Goal: Transaction & Acquisition: Book appointment/travel/reservation

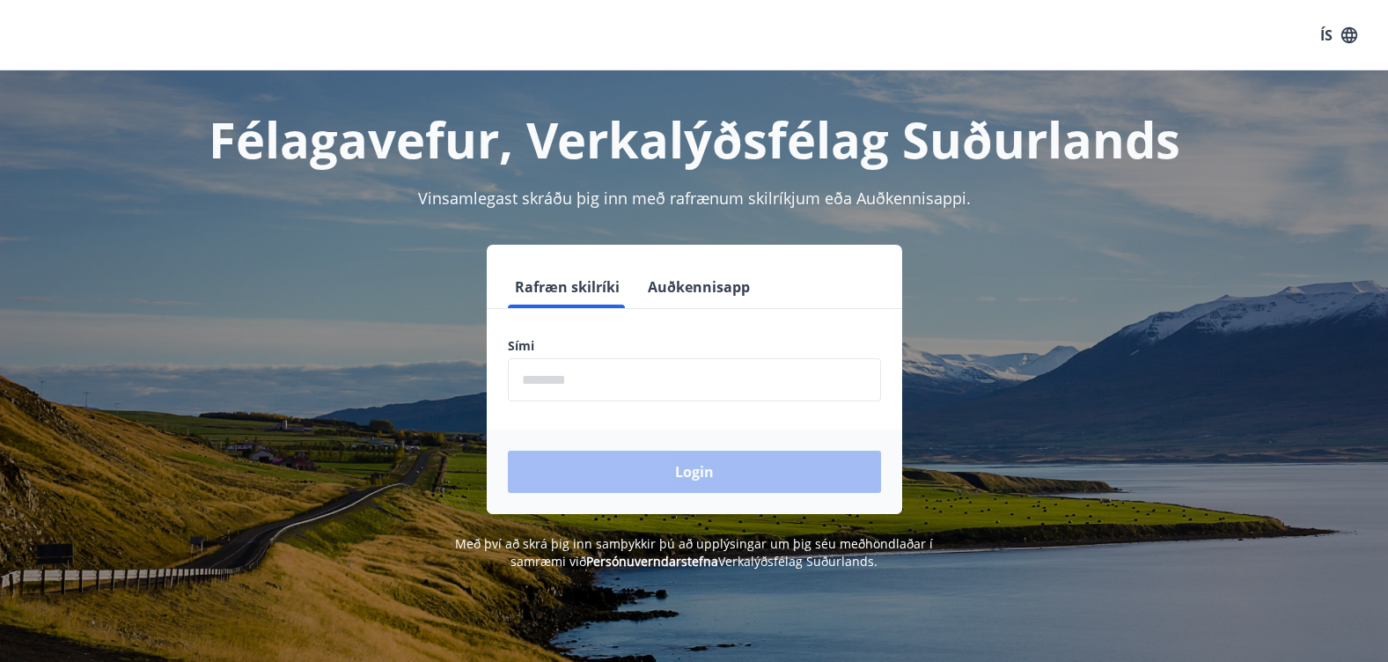
click at [761, 386] on input "phone" at bounding box center [694, 379] width 373 height 43
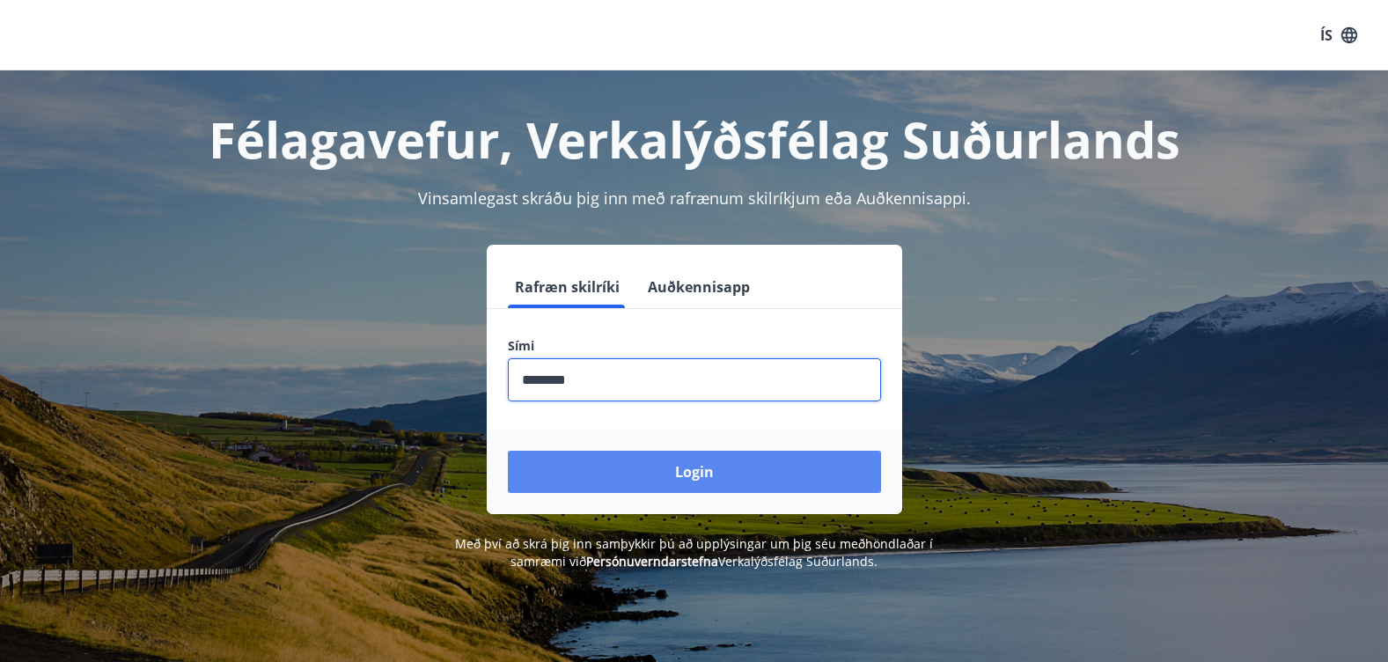
type input "********"
click at [727, 464] on button "Login" at bounding box center [694, 472] width 373 height 42
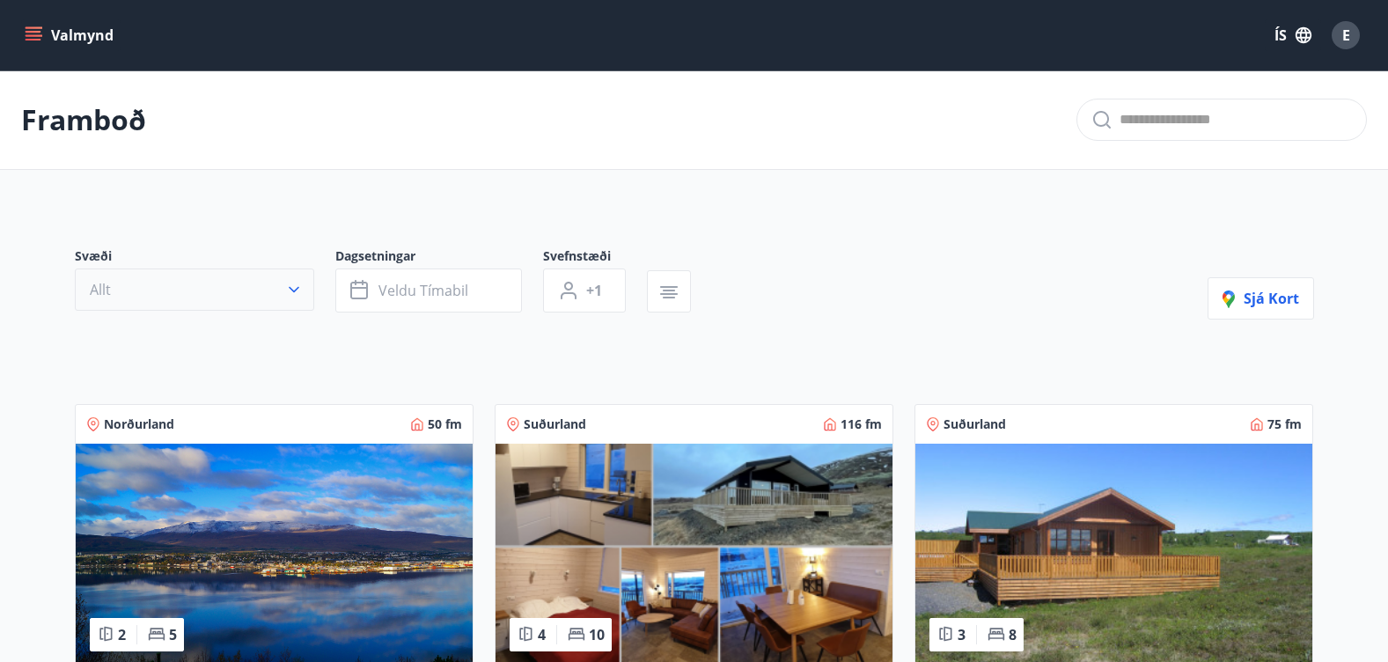
click at [239, 283] on button "Allt" at bounding box center [194, 289] width 239 height 42
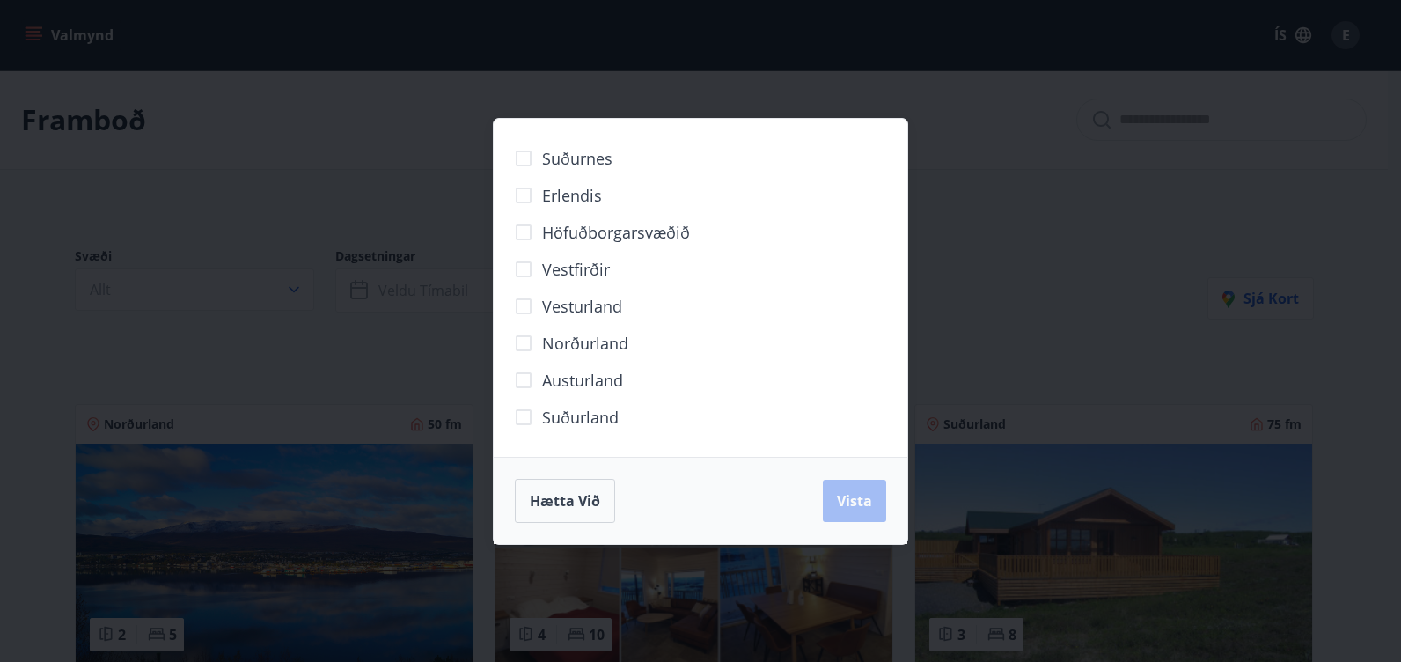
click at [260, 207] on div "Suðurnes Erlendis Höfuðborgarsvæðið Vestfirðir Vesturland Norðurland Austurland…" at bounding box center [700, 331] width 1401 height 662
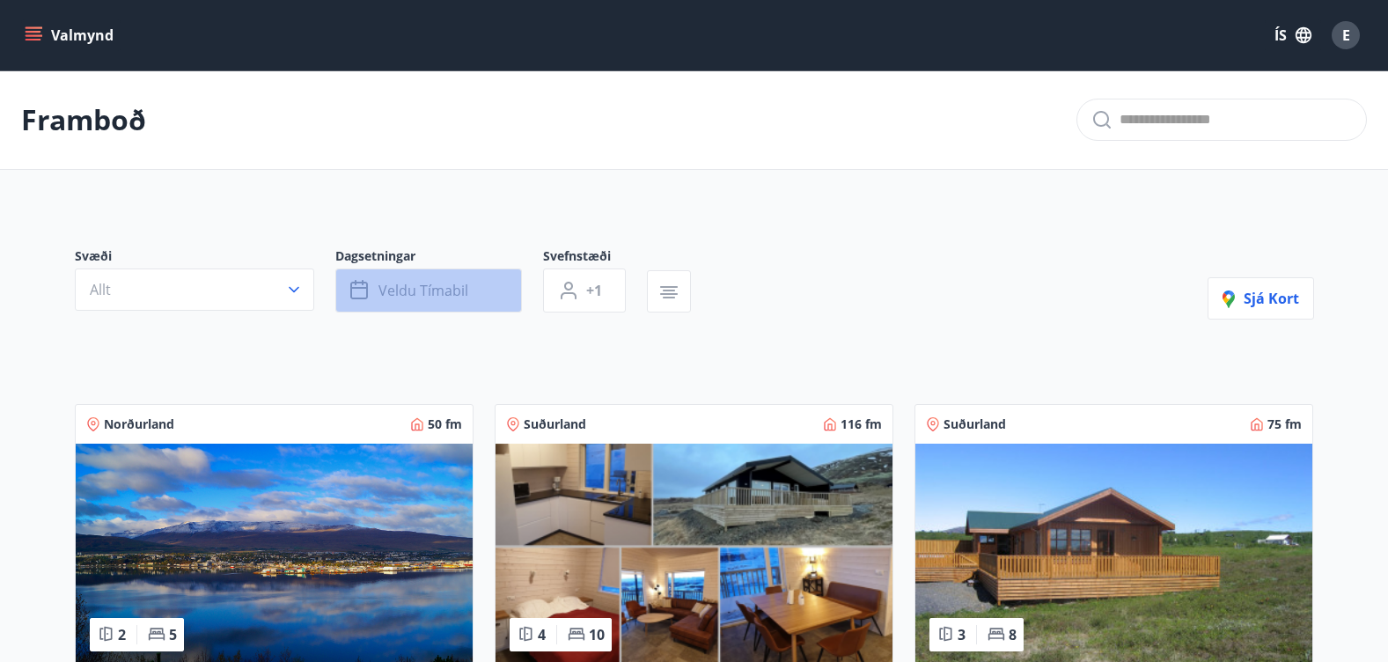
click at [408, 273] on button "Veldu tímabil" at bounding box center [428, 290] width 187 height 44
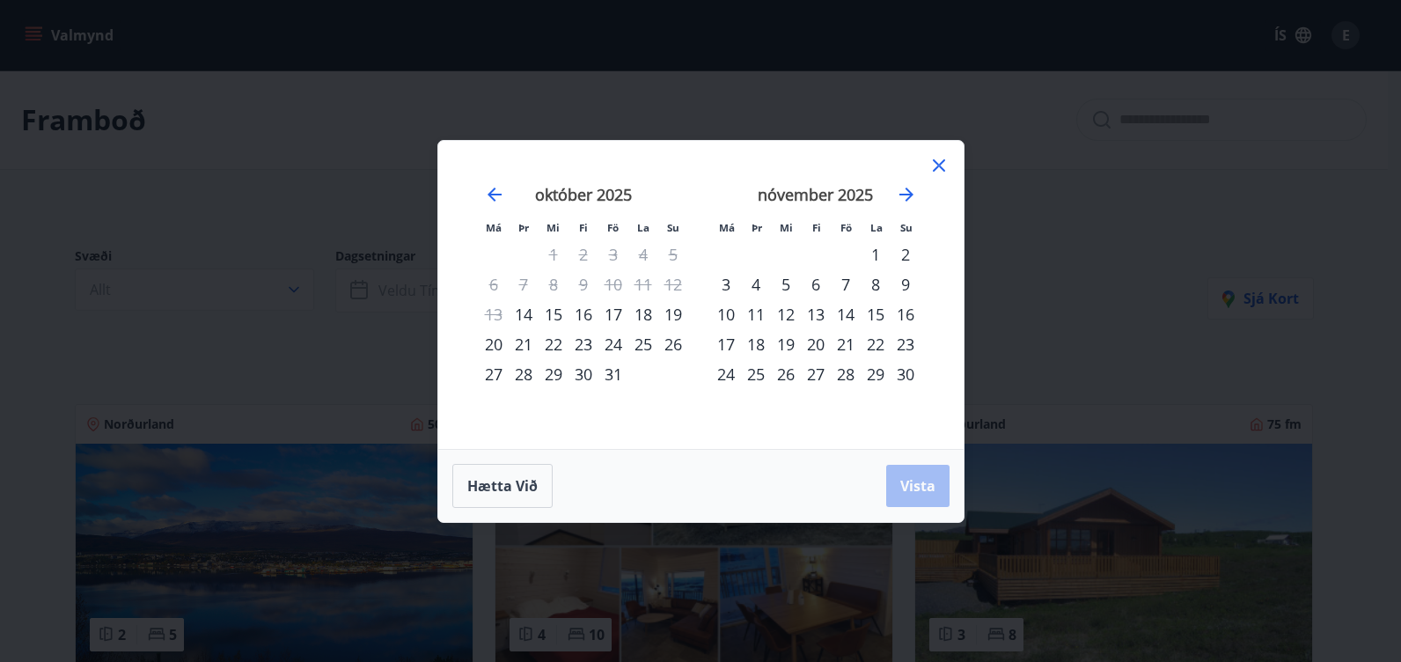
click at [496, 334] on div "20" at bounding box center [494, 344] width 30 height 30
click at [547, 346] on div "22" at bounding box center [554, 344] width 30 height 30
click at [887, 477] on button "Vista" at bounding box center [917, 486] width 63 height 42
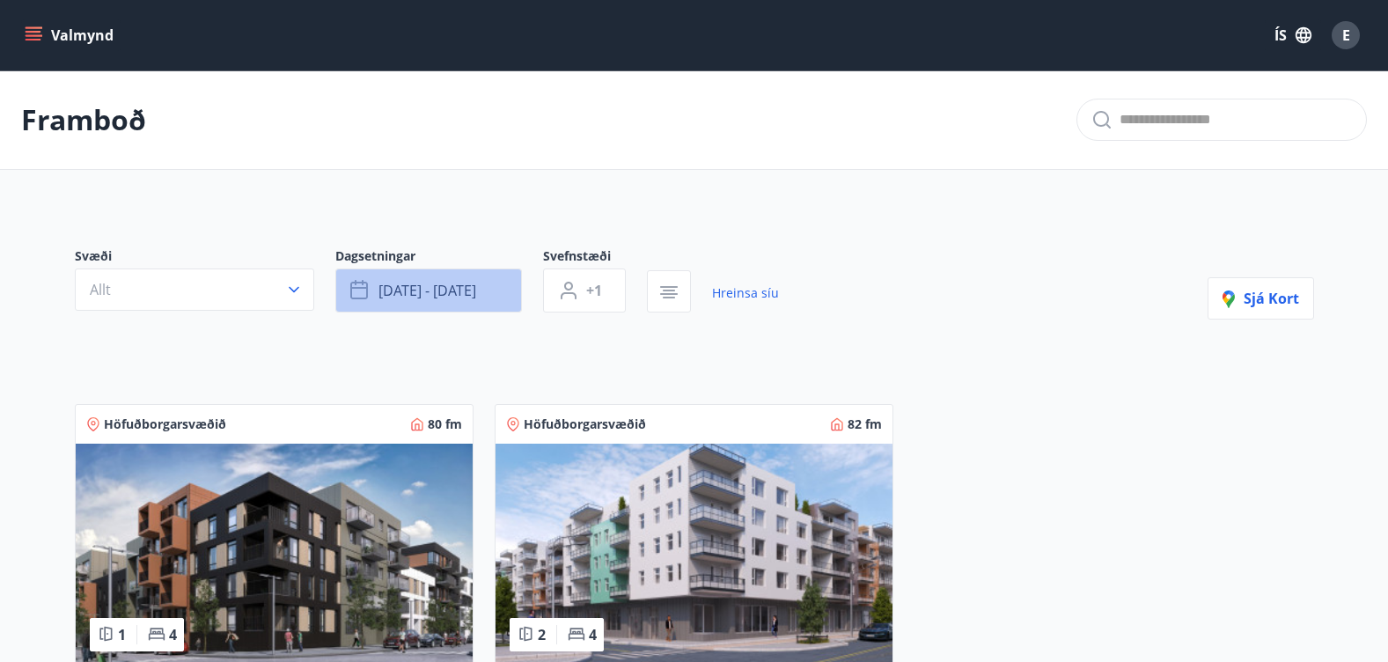
click at [456, 290] on span "okt 20 - okt 22" at bounding box center [428, 290] width 98 height 19
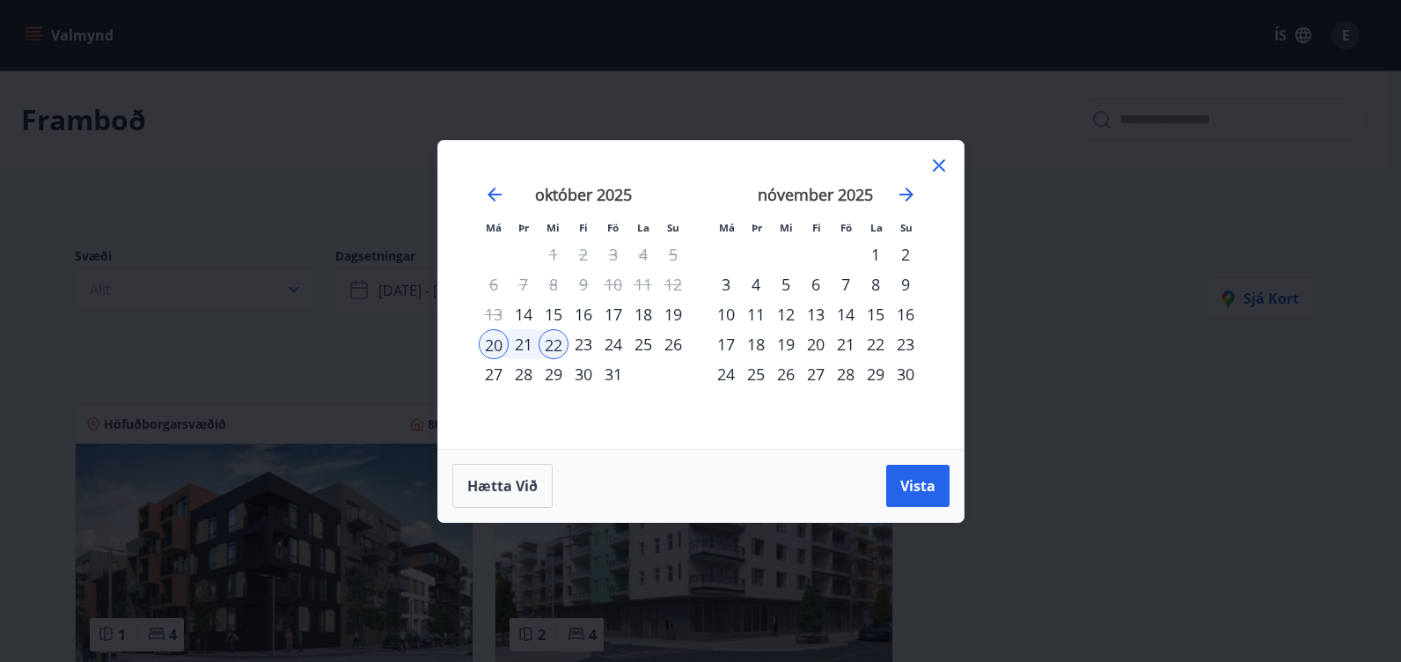
click at [526, 349] on div "21" at bounding box center [524, 344] width 30 height 30
click at [482, 349] on div "20" at bounding box center [494, 344] width 30 height 30
click at [521, 350] on div "21" at bounding box center [524, 344] width 30 height 30
drag, startPoint x: 871, startPoint y: 474, endPoint x: 901, endPoint y: 489, distance: 33.5
click at [872, 474] on div "Hætta við Vista" at bounding box center [700, 486] width 497 height 44
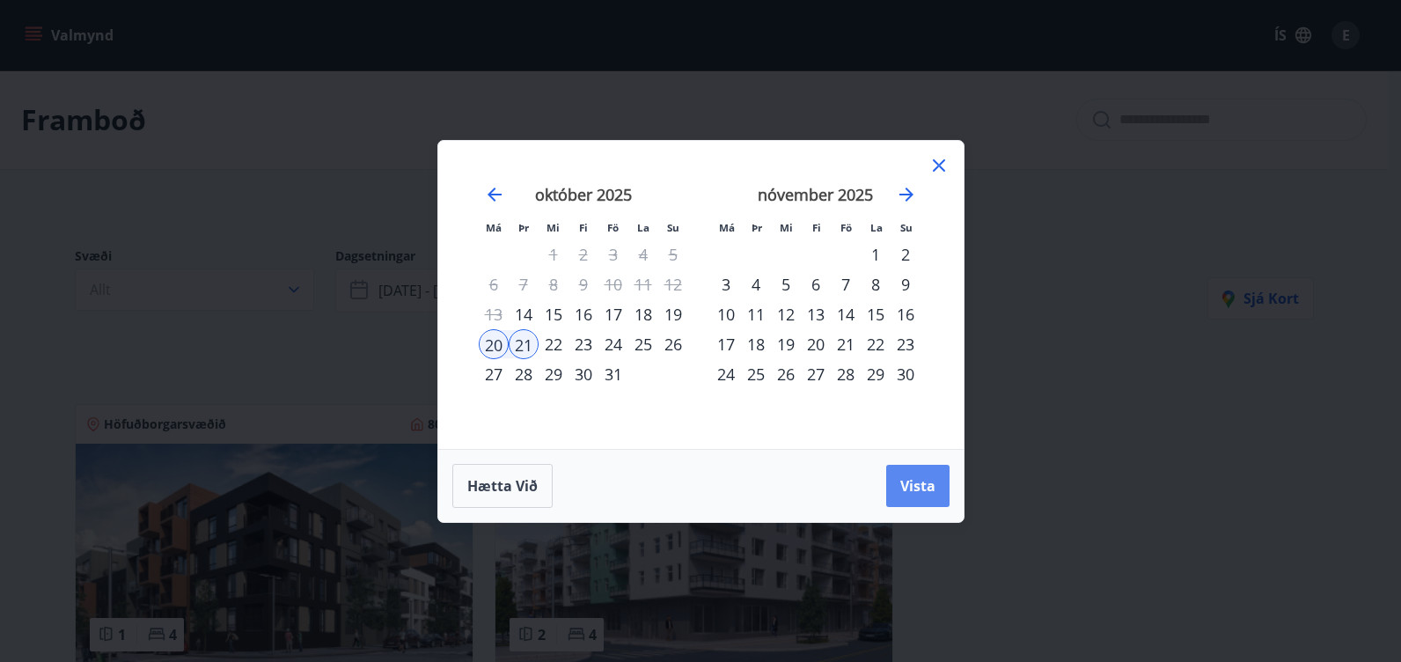
click at [914, 493] on span "Vista" at bounding box center [918, 485] width 35 height 19
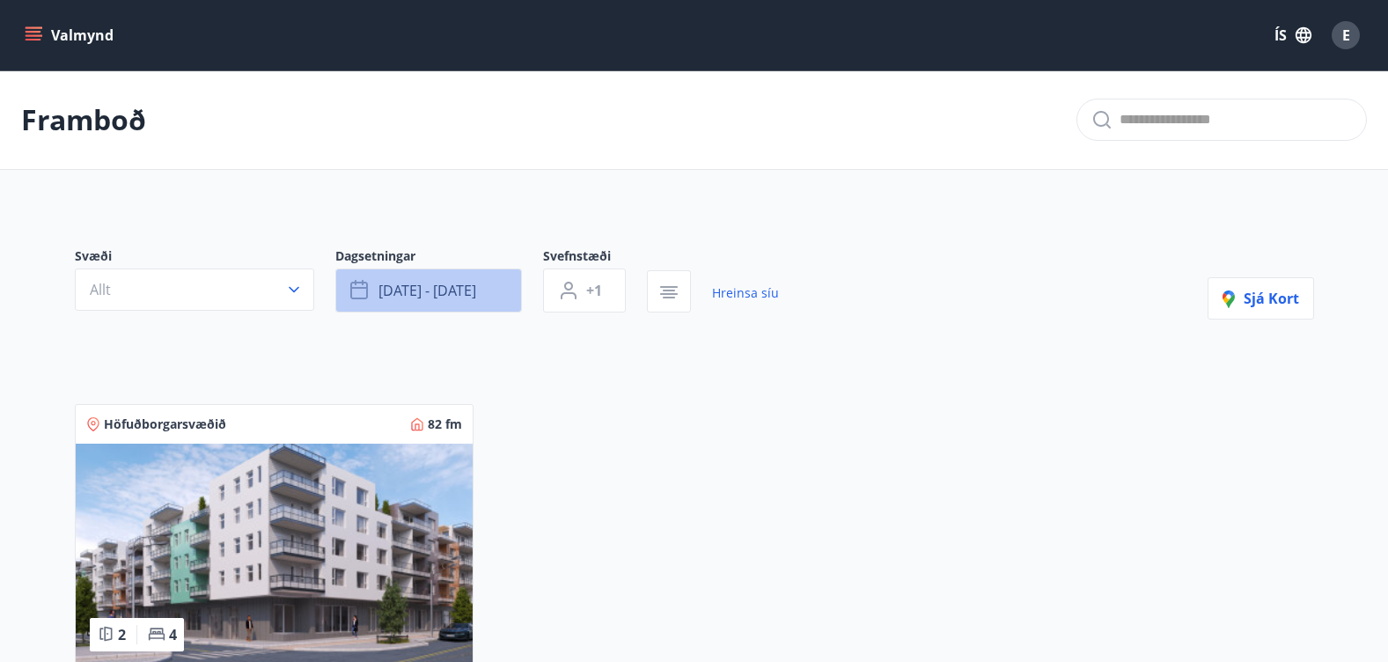
click at [423, 285] on span "okt 20 - okt 21" at bounding box center [428, 290] width 98 height 19
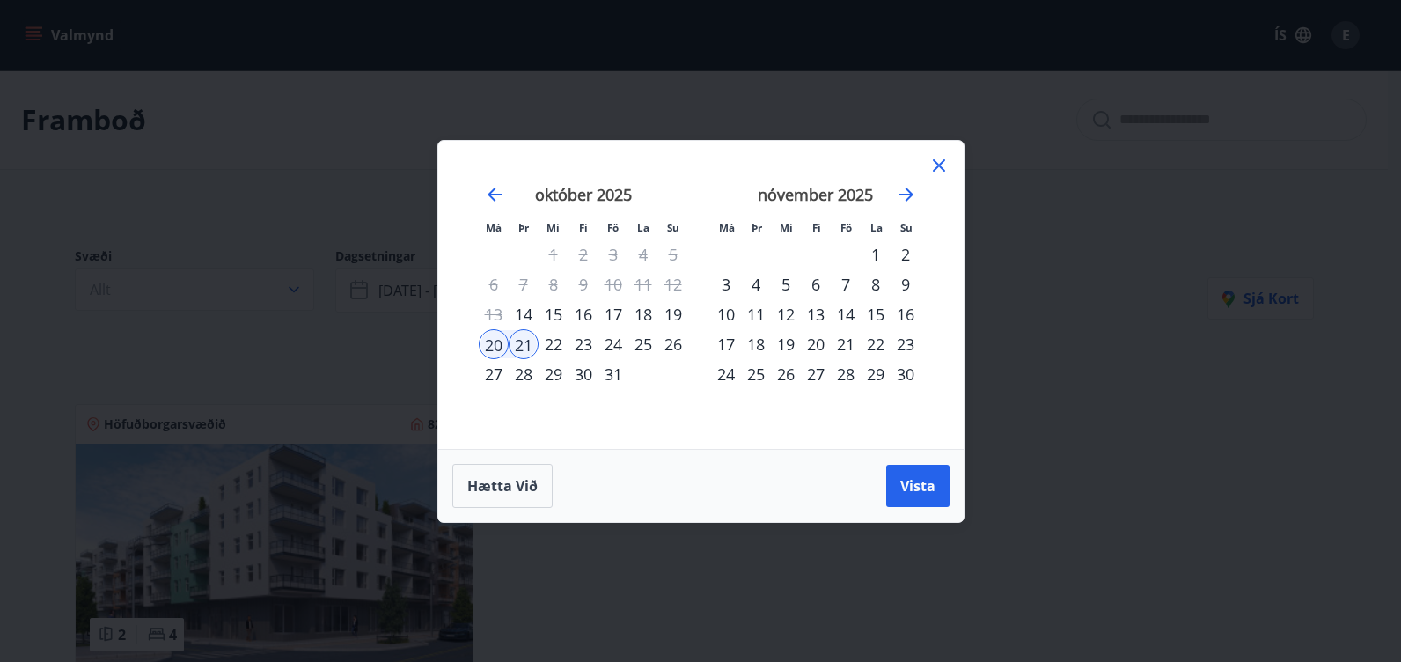
click at [555, 343] on div "22" at bounding box center [554, 344] width 30 height 30
click at [492, 344] on div "20" at bounding box center [494, 344] width 30 height 30
click at [562, 351] on div "22" at bounding box center [554, 344] width 30 height 30
click at [901, 489] on span "Vista" at bounding box center [918, 485] width 35 height 19
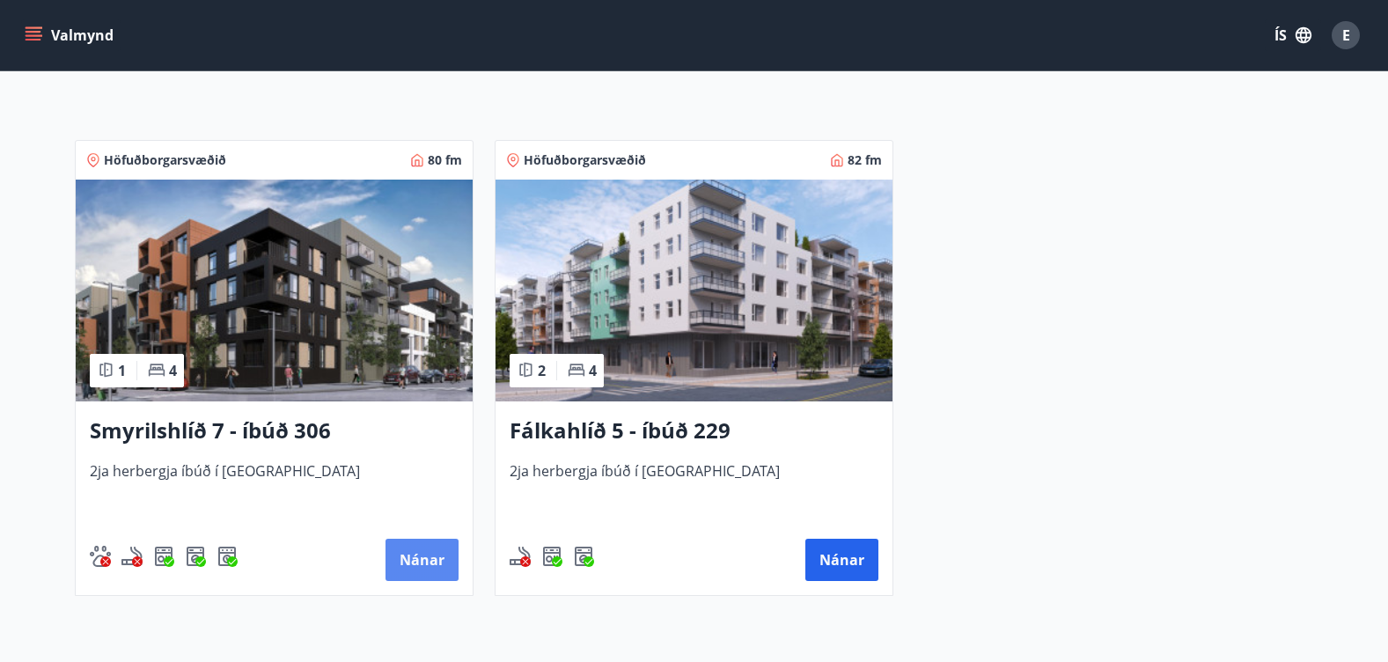
click at [430, 546] on button "Nánar" at bounding box center [422, 560] width 73 height 42
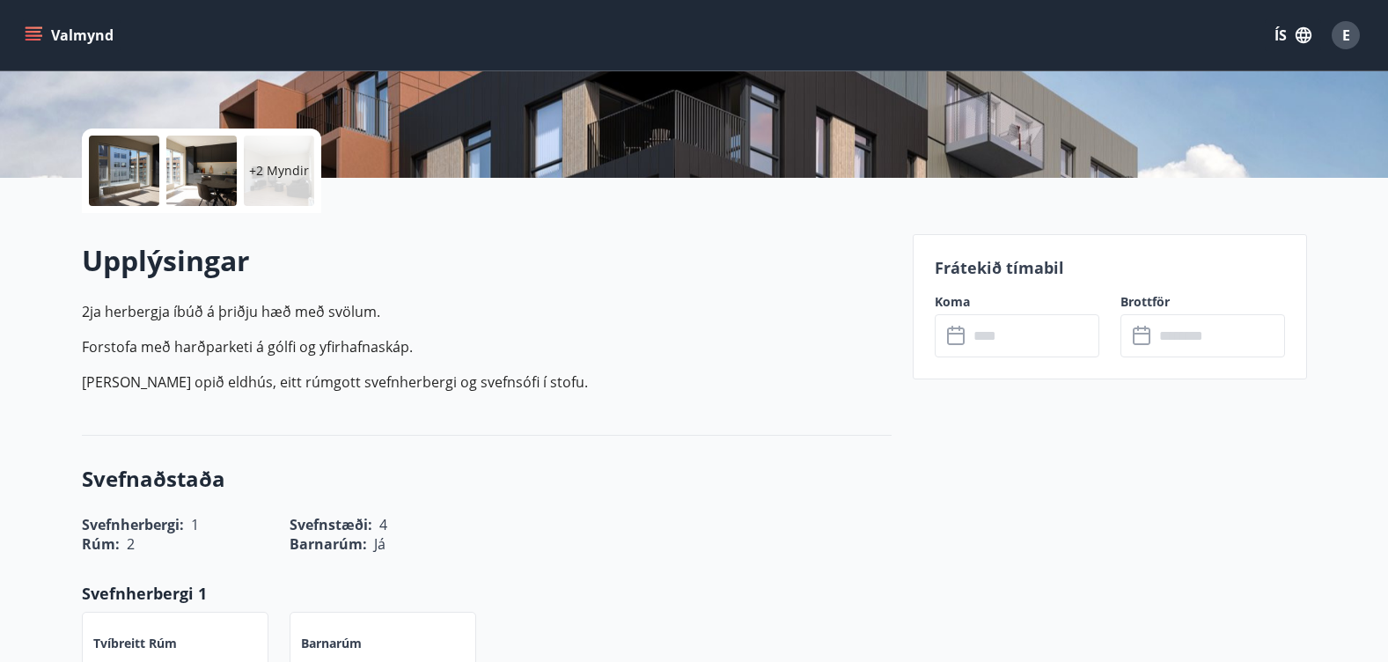
scroll to position [352, 0]
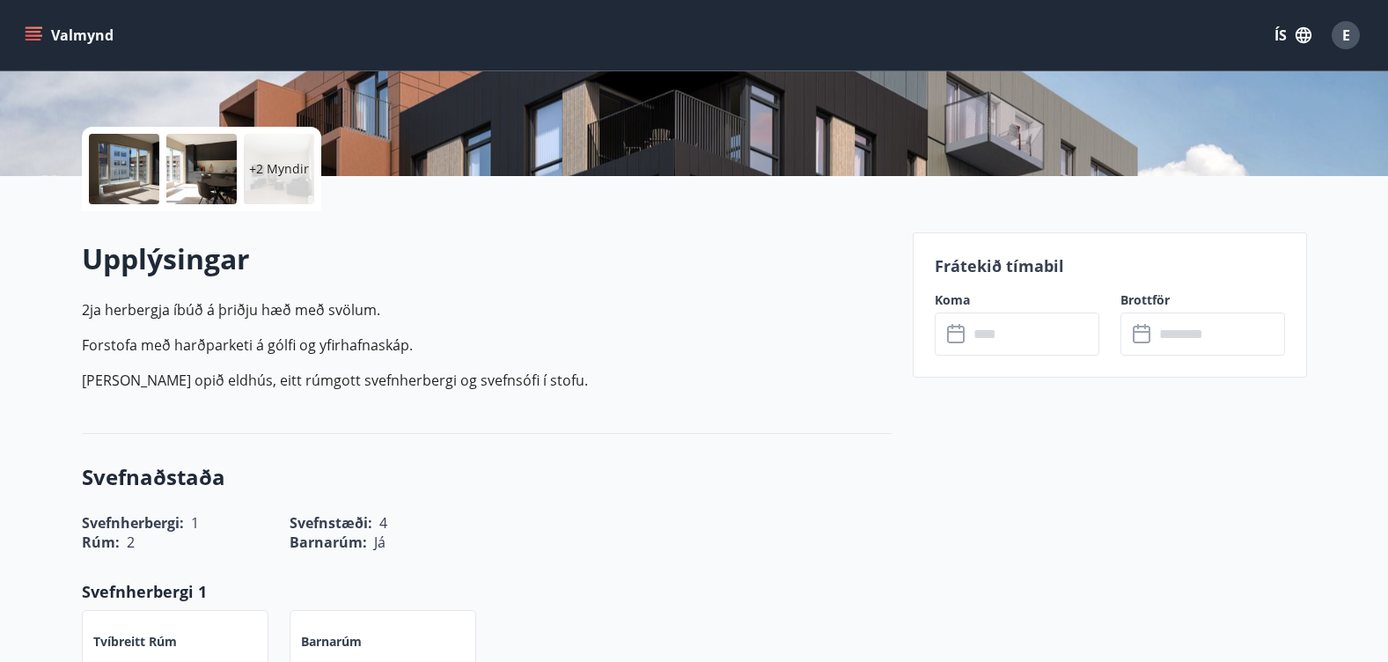
click at [1001, 344] on input "text" at bounding box center [1033, 333] width 131 height 43
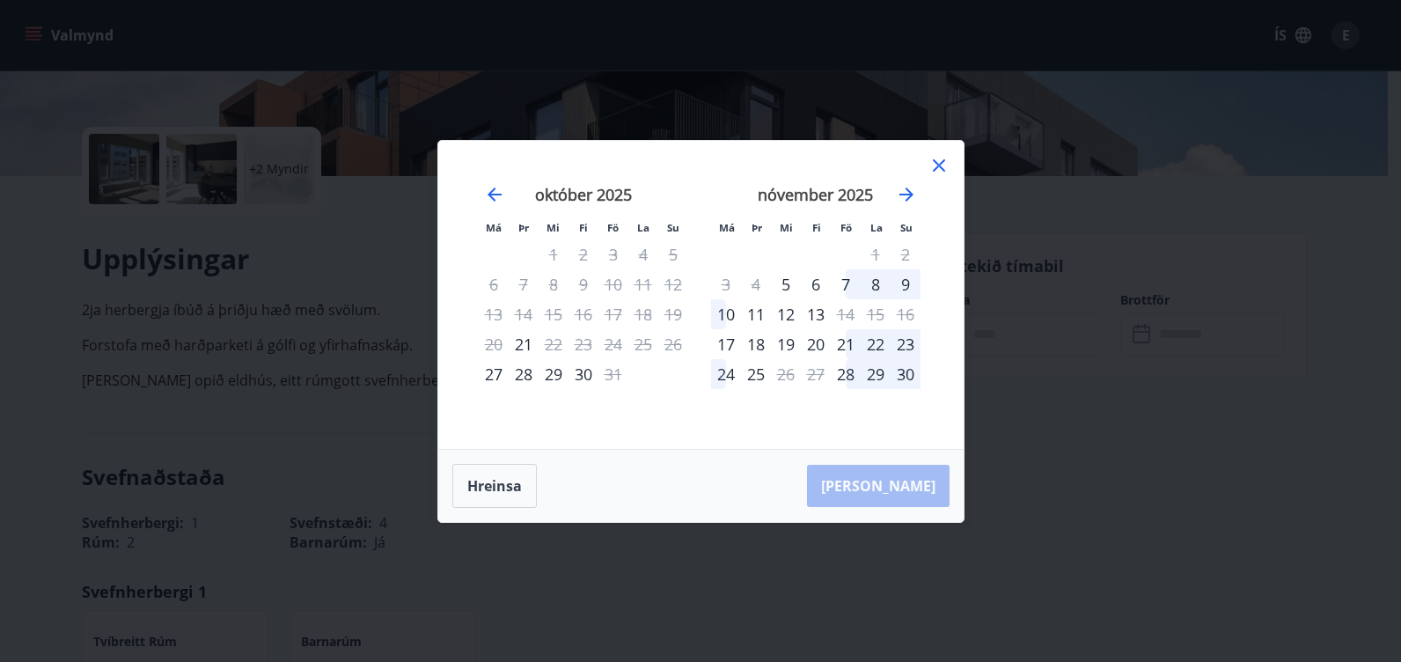
click at [489, 342] on div "20" at bounding box center [494, 344] width 30 height 30
click at [517, 346] on div "21" at bounding box center [524, 344] width 30 height 30
click at [938, 172] on icon at bounding box center [939, 165] width 21 height 21
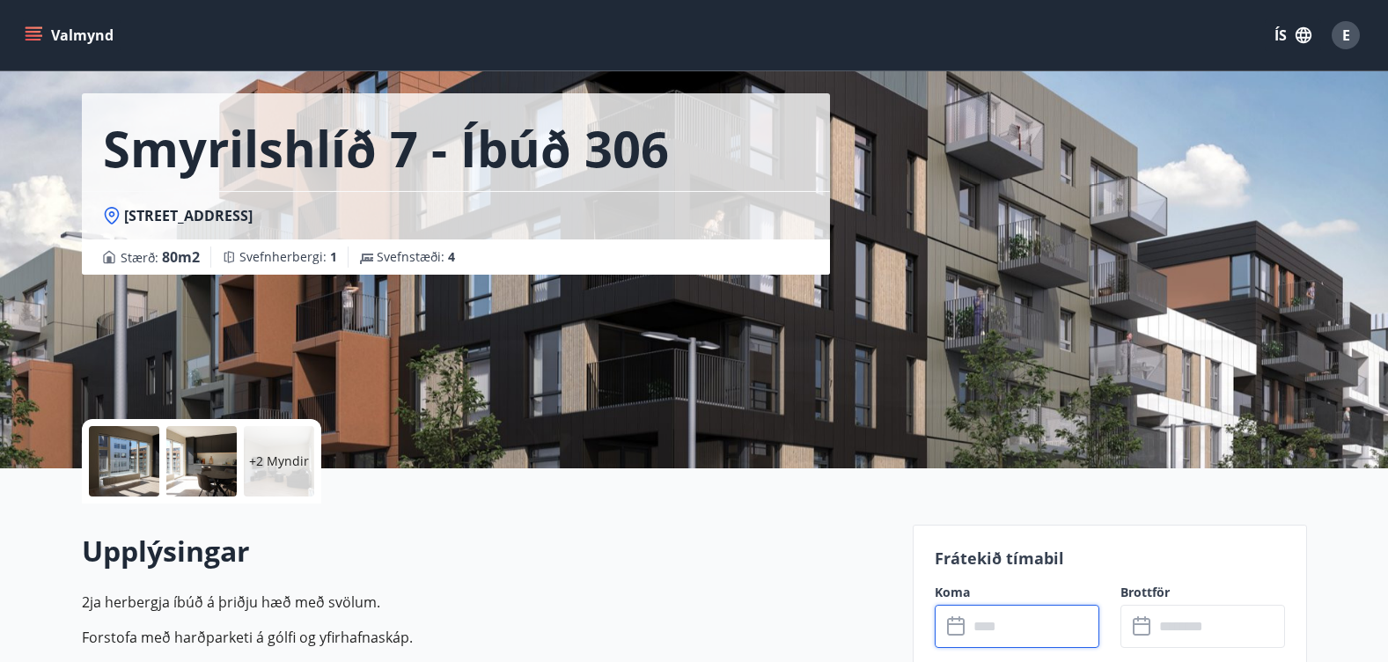
scroll to position [0, 0]
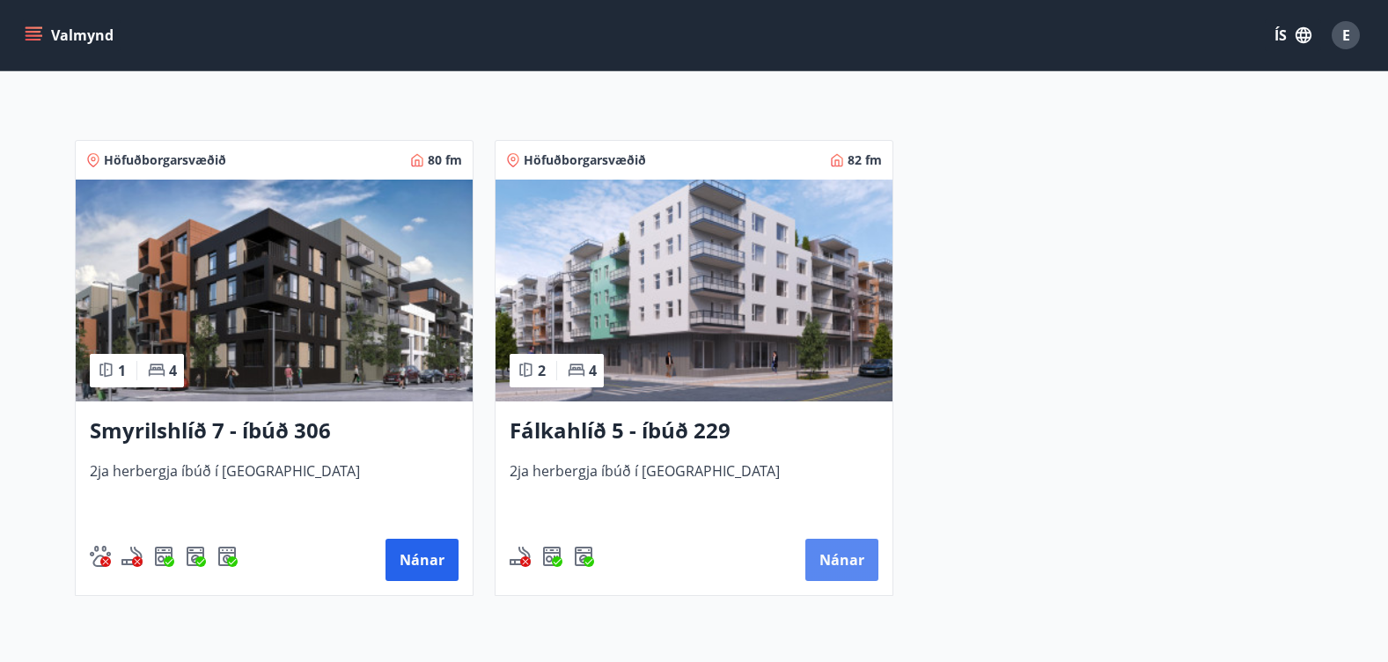
click at [849, 552] on button "Nánar" at bounding box center [841, 560] width 73 height 42
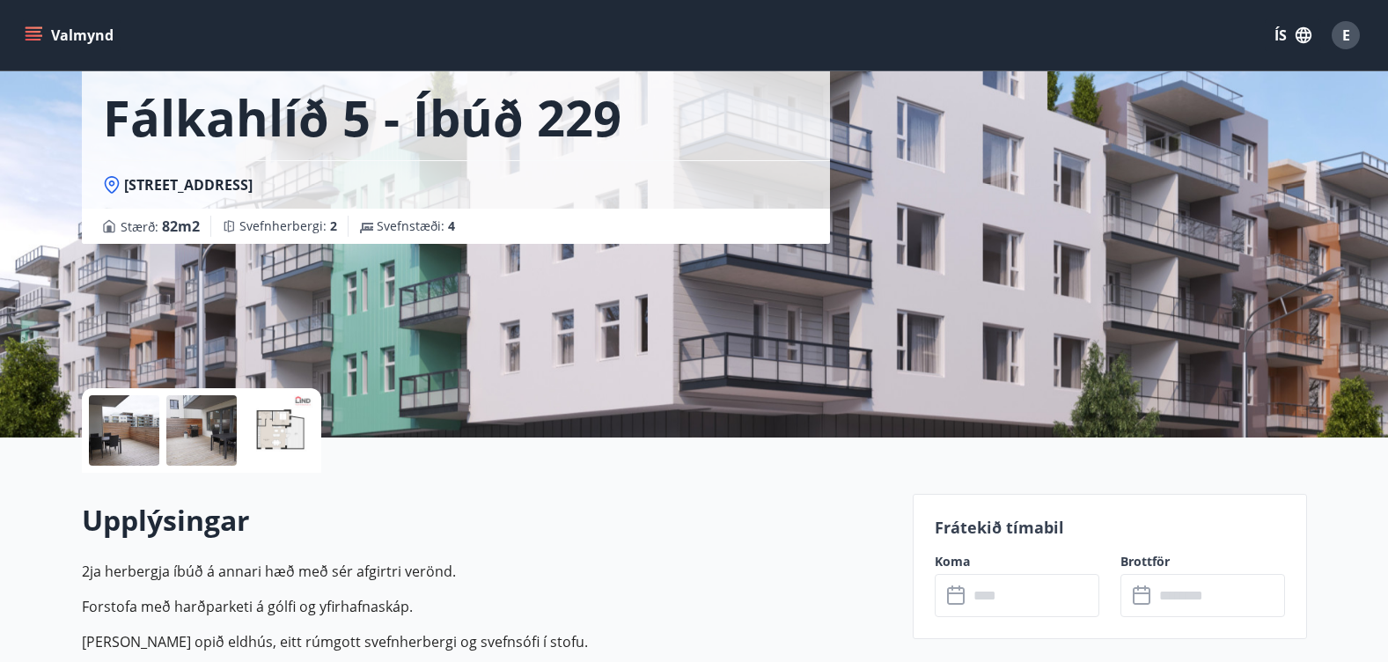
scroll to position [264, 0]
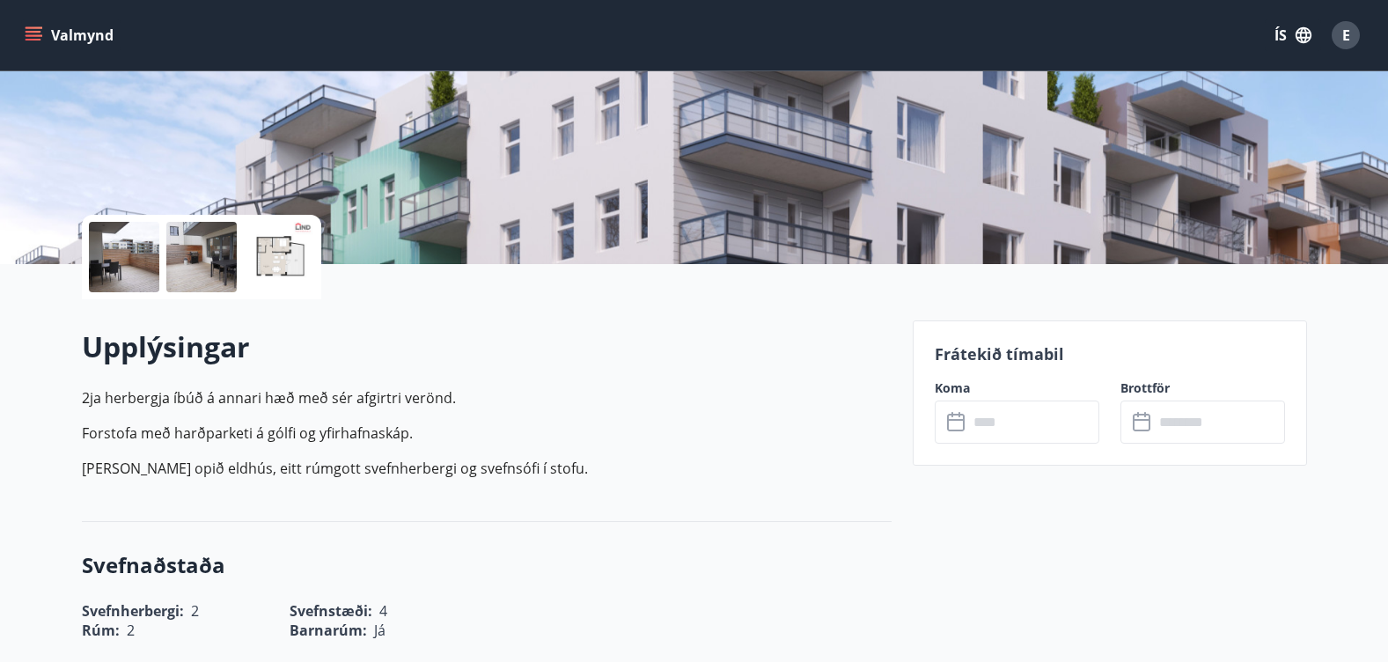
click at [1020, 426] on input "text" at bounding box center [1033, 422] width 131 height 43
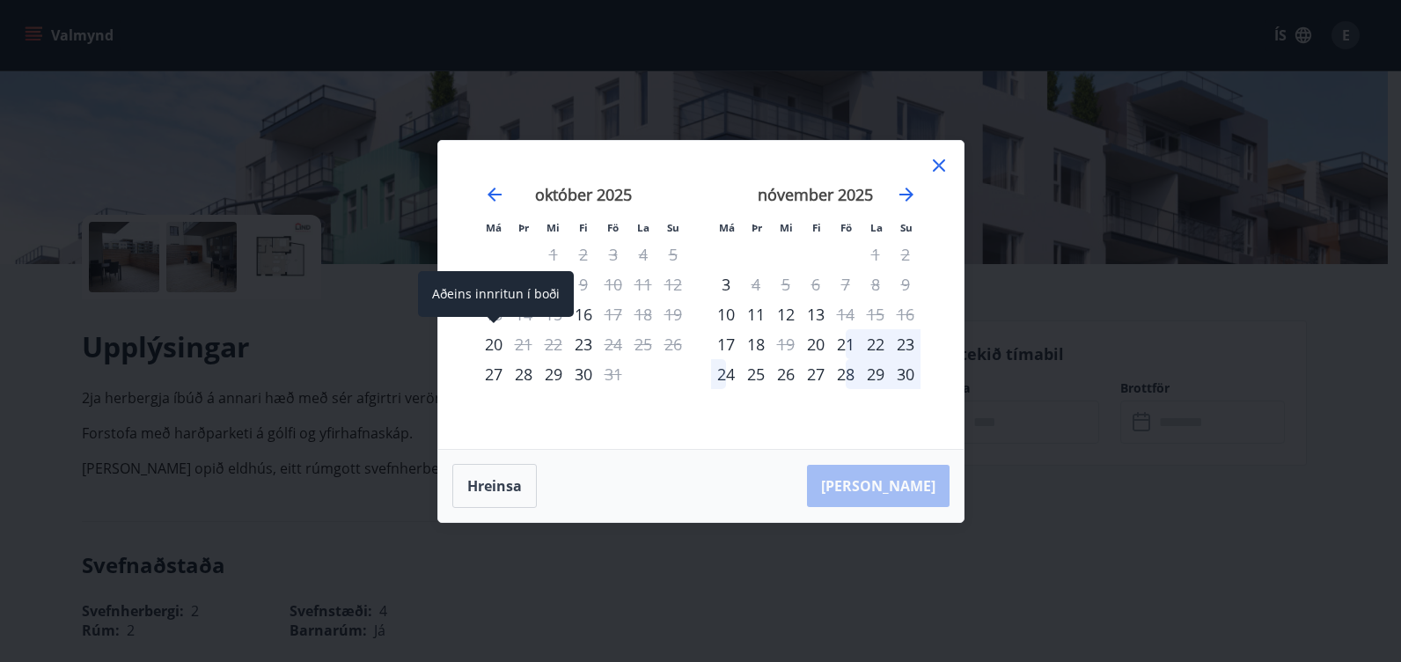
click at [486, 334] on div "20" at bounding box center [494, 344] width 30 height 30
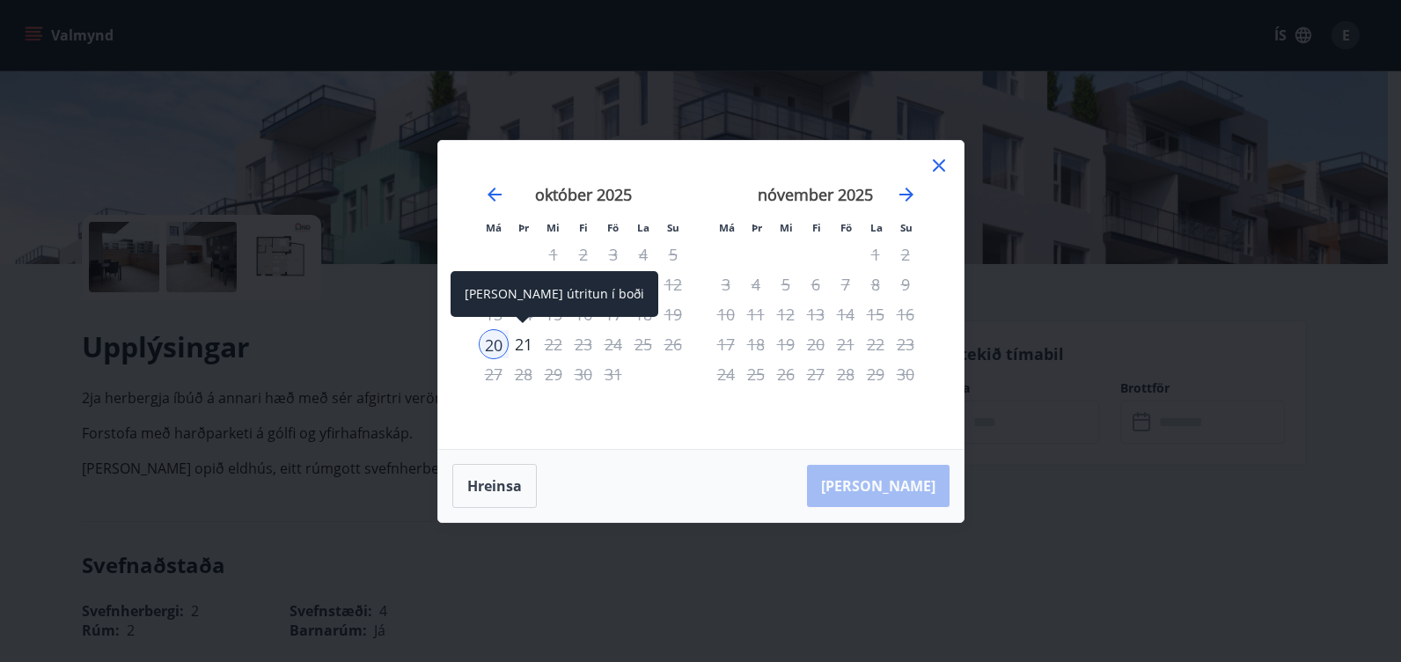
click at [522, 339] on div "21" at bounding box center [524, 344] width 30 height 30
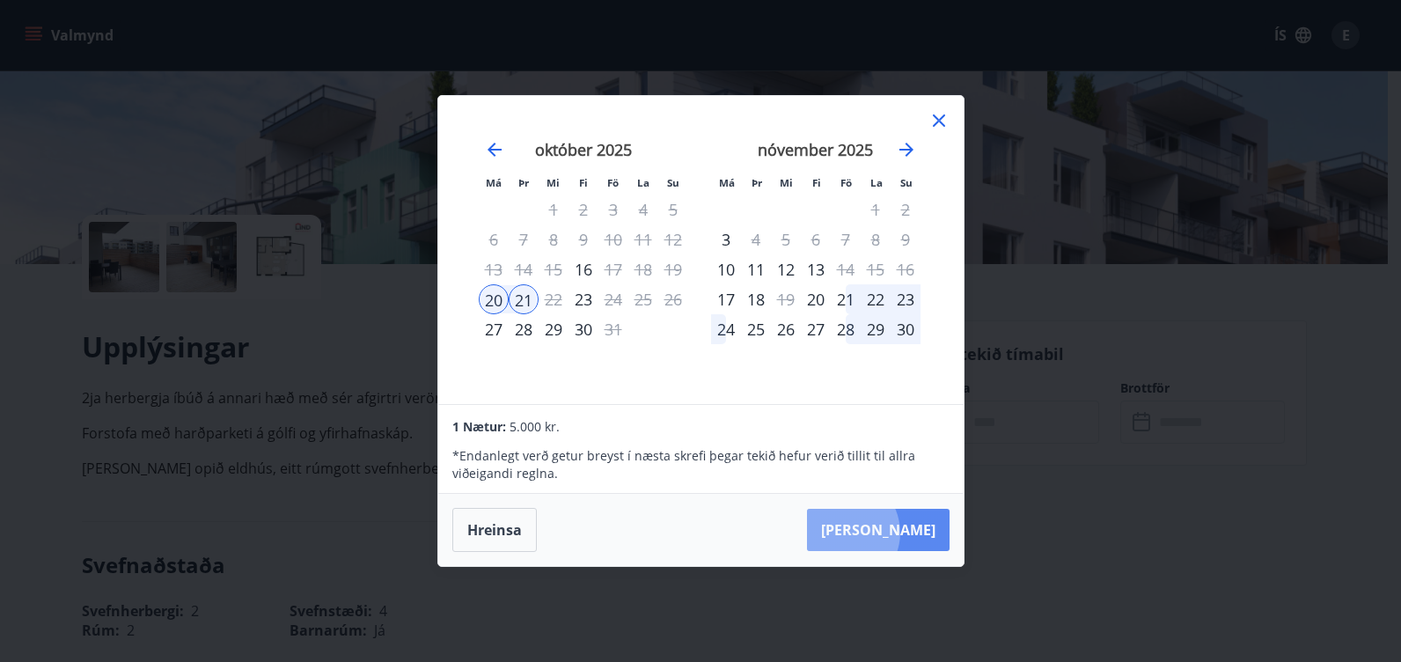
click at [897, 533] on button "Taka Frá" at bounding box center [878, 530] width 143 height 42
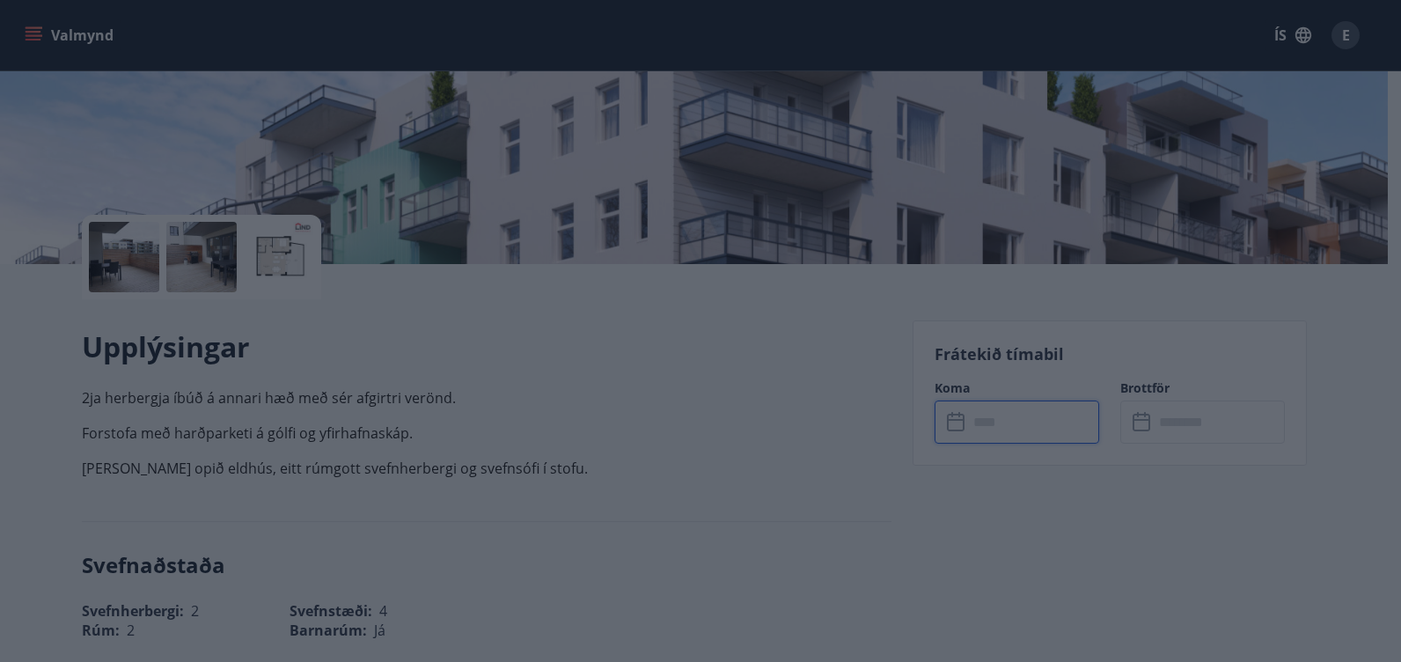
type input "******"
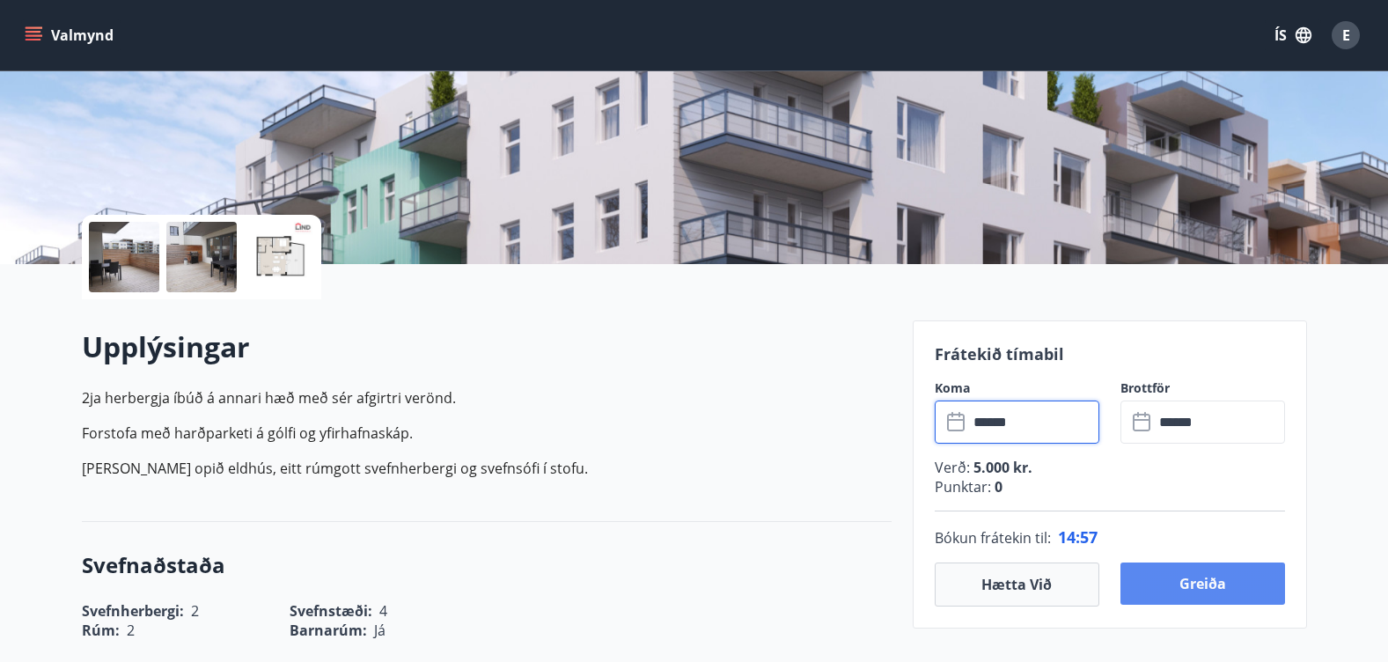
click at [1195, 590] on button "Greiða" at bounding box center [1203, 583] width 165 height 42
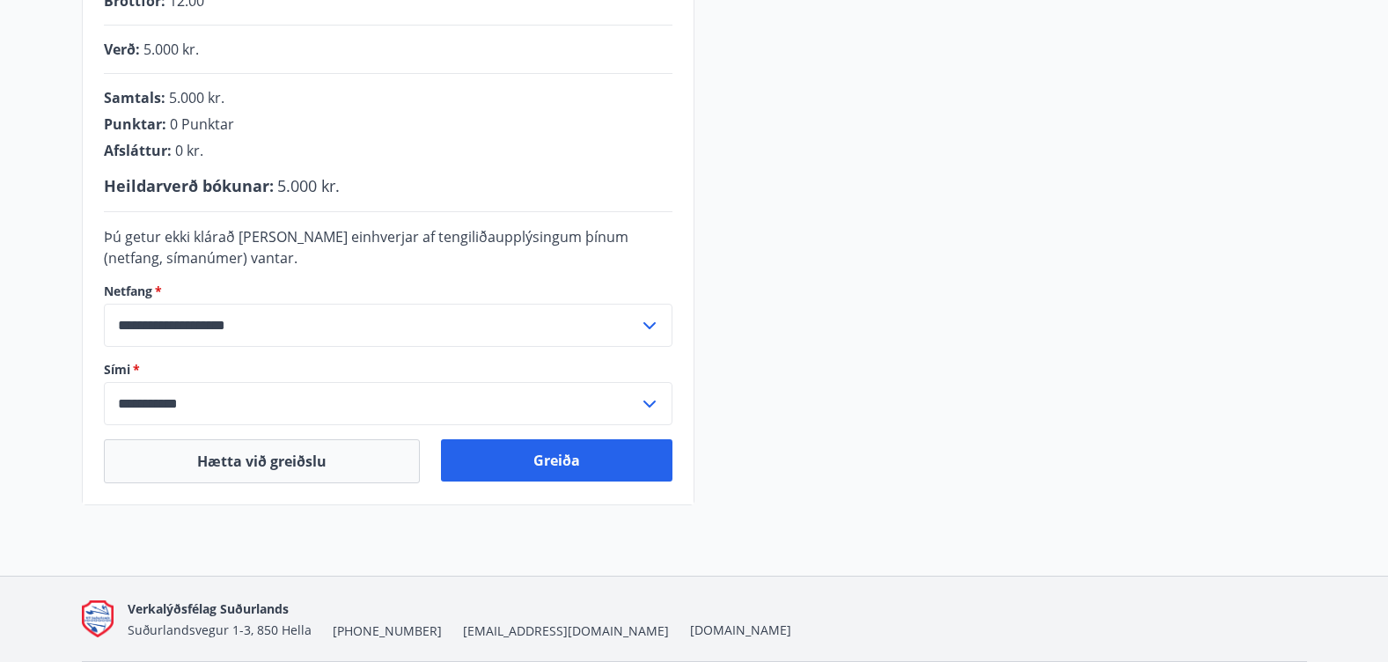
scroll to position [503, 0]
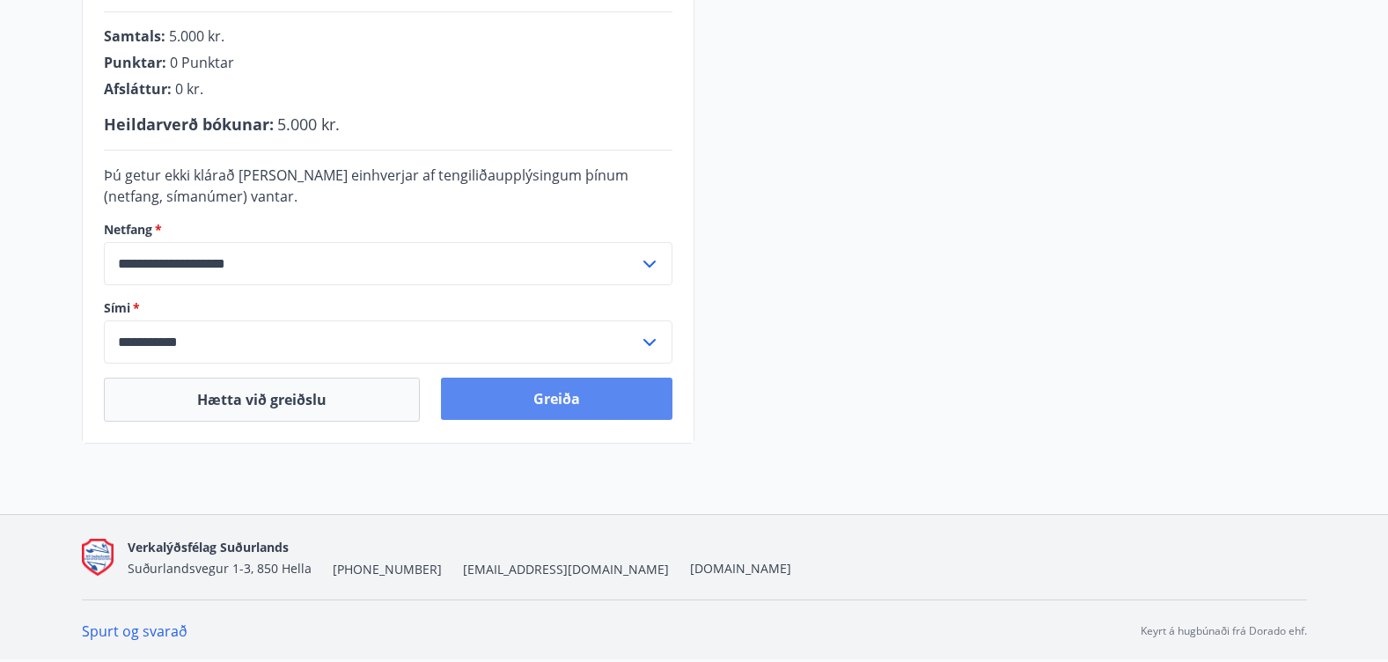
click at [601, 402] on button "Greiða" at bounding box center [557, 399] width 232 height 42
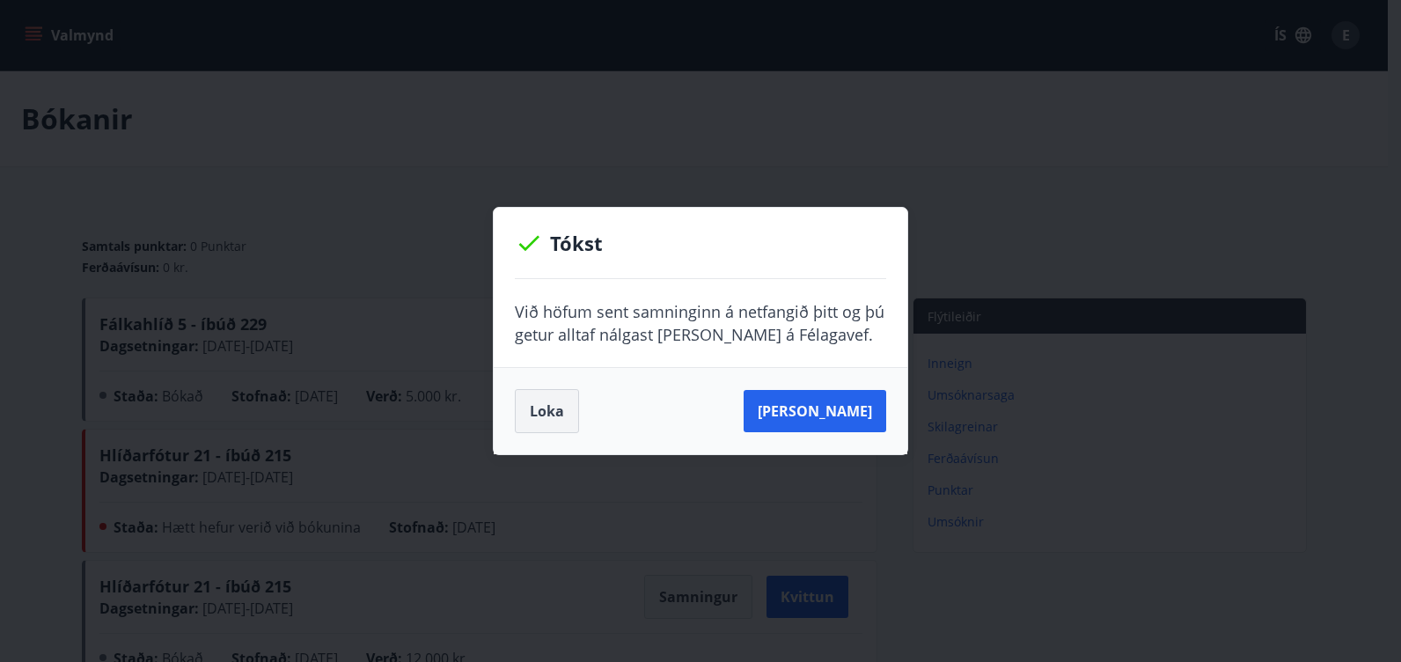
click at [547, 404] on button "Loka" at bounding box center [547, 411] width 64 height 44
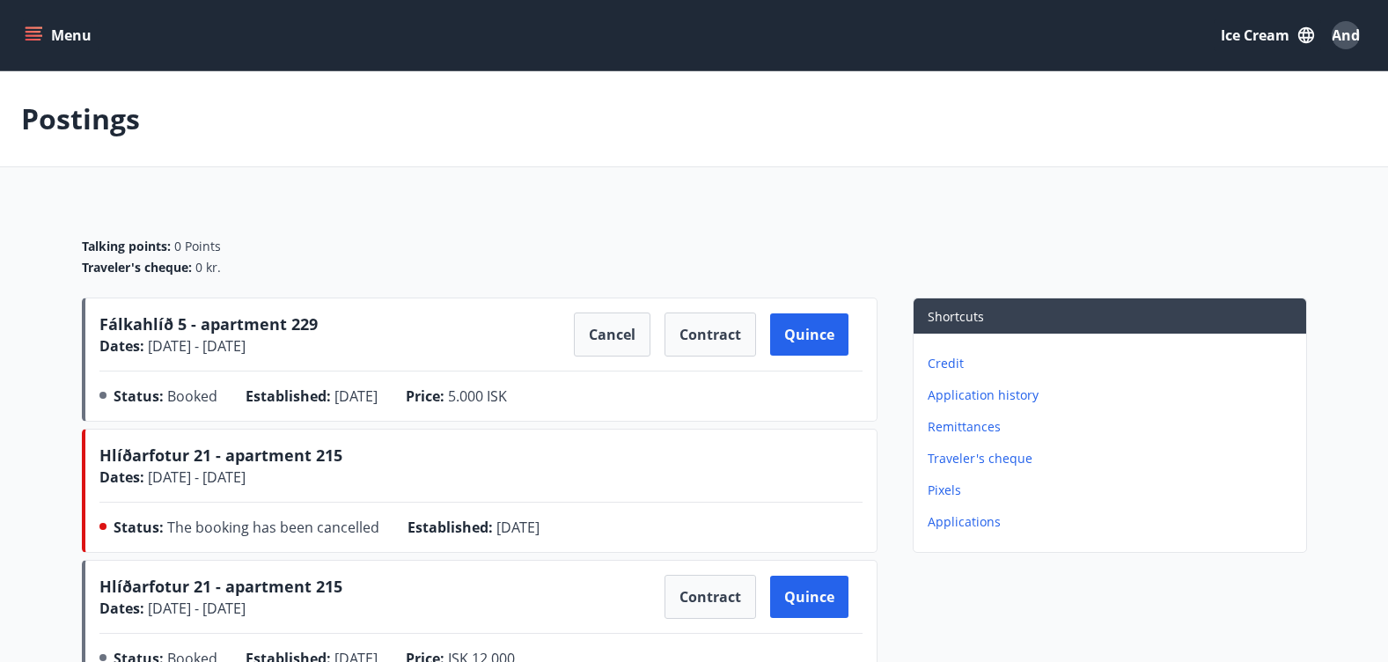
click at [417, 246] on div "Talking points: 0 Points" at bounding box center [694, 247] width 1225 height 18
